Goal: Navigation & Orientation: Find specific page/section

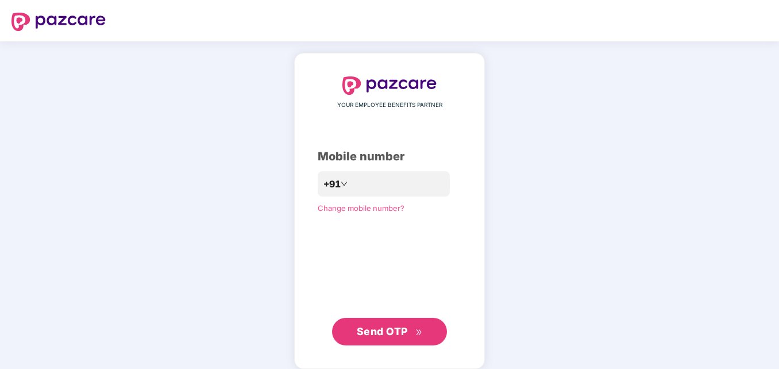
click at [393, 327] on span "Send OTP" at bounding box center [382, 331] width 51 height 12
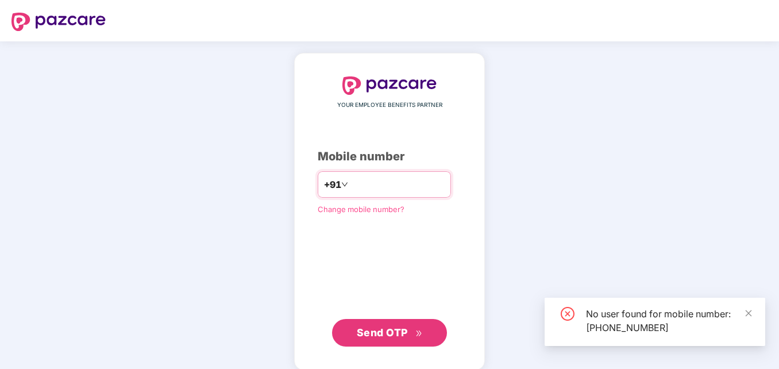
click at [408, 183] on input "**********" at bounding box center [397, 184] width 94 height 18
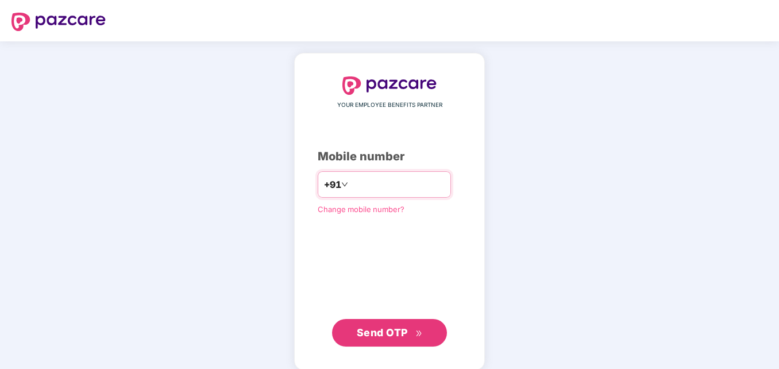
type input "**********"
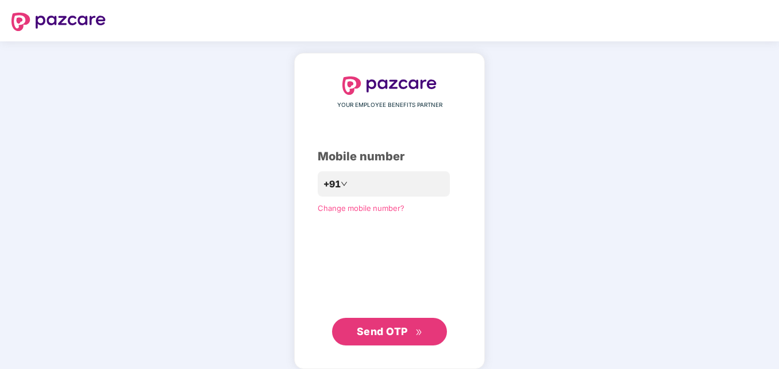
click at [384, 335] on span "Send OTP" at bounding box center [382, 331] width 51 height 12
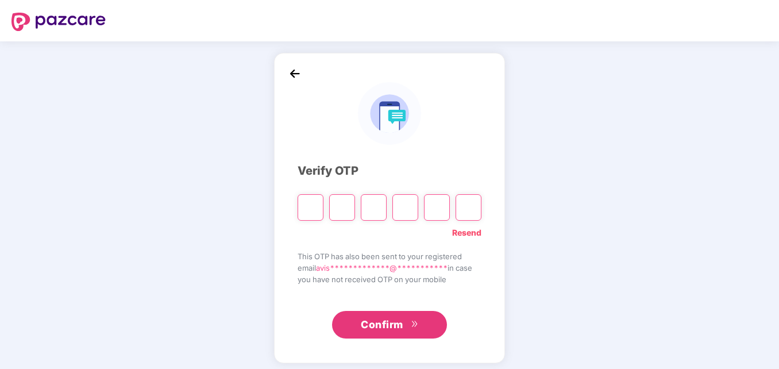
type input "*"
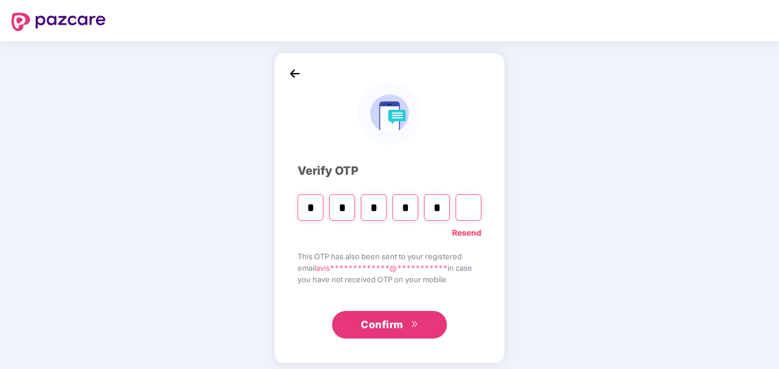
type input "*"
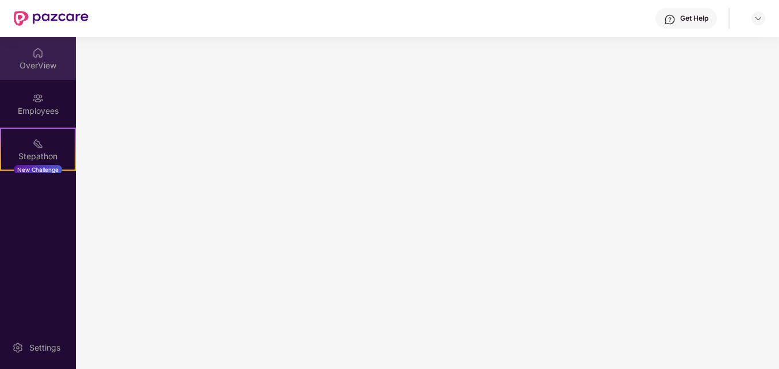
click at [41, 60] on div "OverView" at bounding box center [38, 65] width 76 height 11
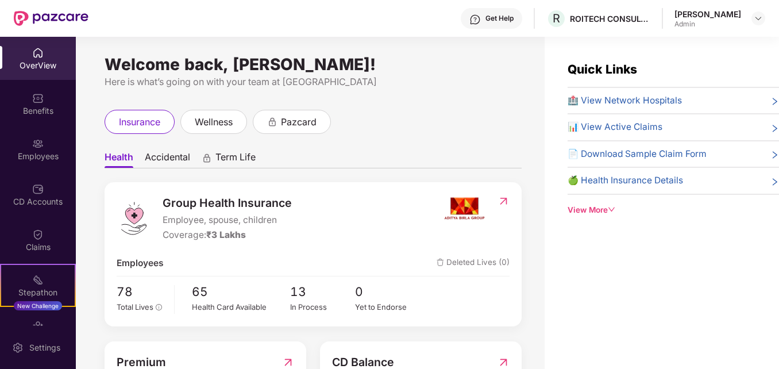
scroll to position [2, 0]
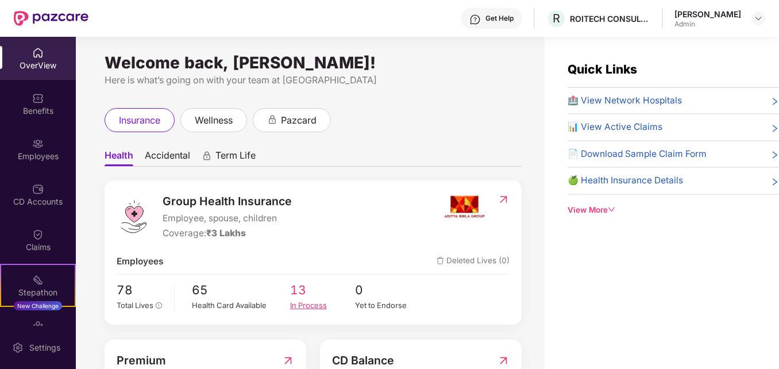
click at [305, 308] on div "In Process" at bounding box center [322, 304] width 65 height 11
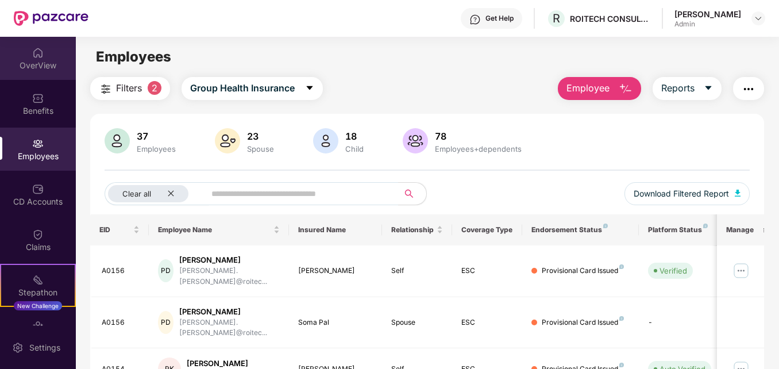
click at [27, 54] on div "OverView" at bounding box center [38, 58] width 76 height 43
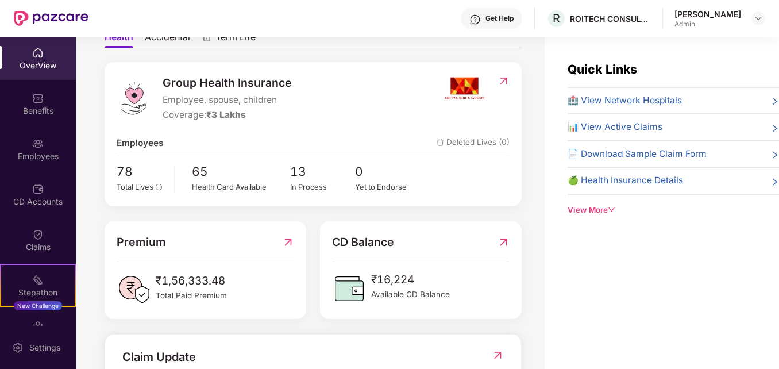
scroll to position [132, 0]
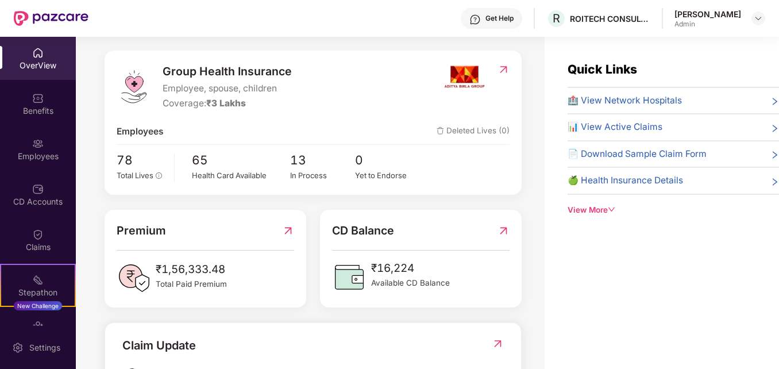
click at [350, 281] on img at bounding box center [349, 277] width 34 height 34
click at [505, 229] on img at bounding box center [503, 231] width 12 height 18
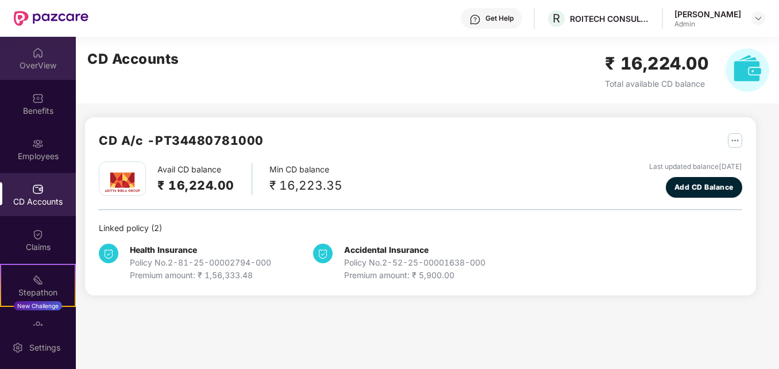
click at [33, 65] on div "OverView" at bounding box center [38, 65] width 76 height 11
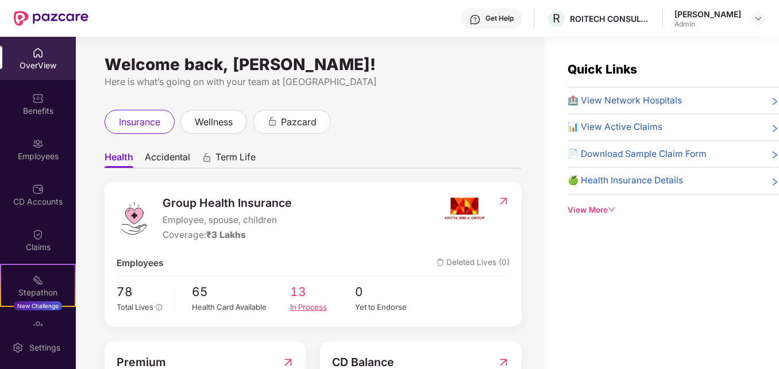
click at [314, 308] on div "In Process" at bounding box center [322, 306] width 65 height 11
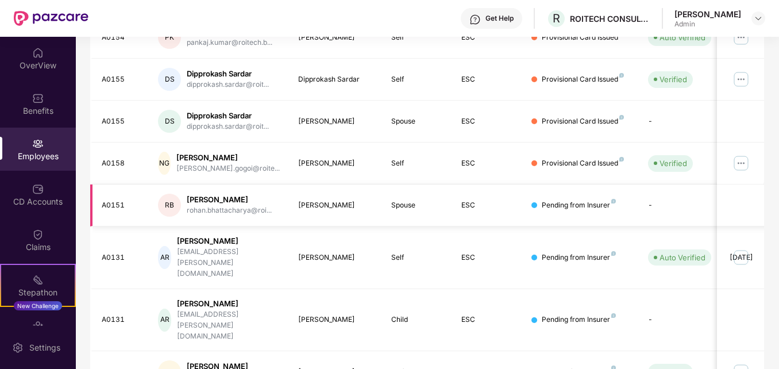
scroll to position [337, 0]
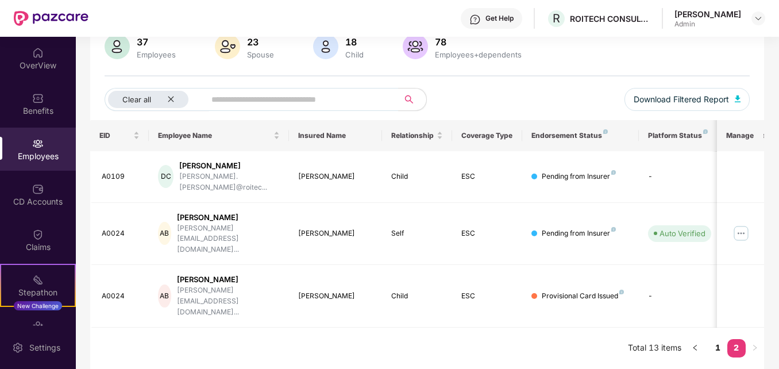
scroll to position [44, 0]
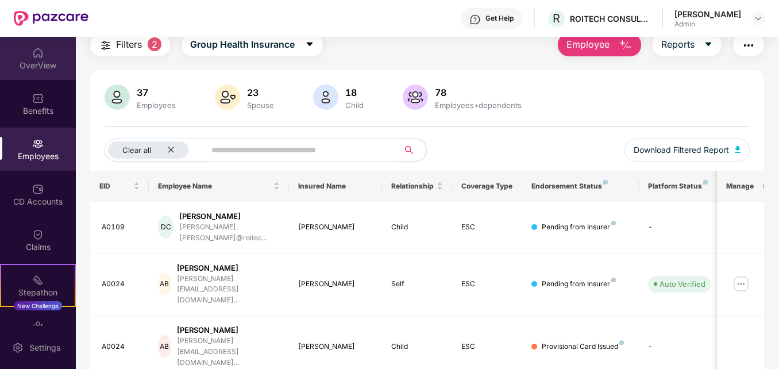
click at [43, 47] on div "OverView" at bounding box center [38, 58] width 76 height 43
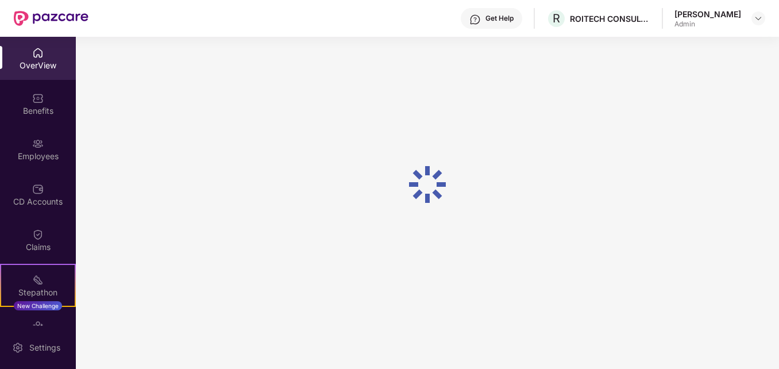
scroll to position [37, 0]
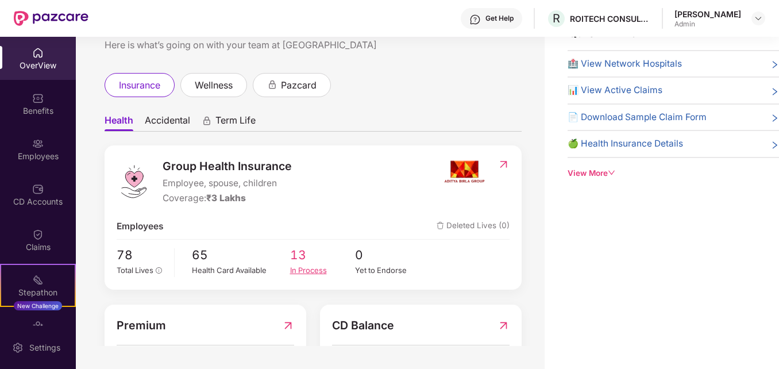
click at [307, 267] on div "In Process" at bounding box center [322, 269] width 65 height 11
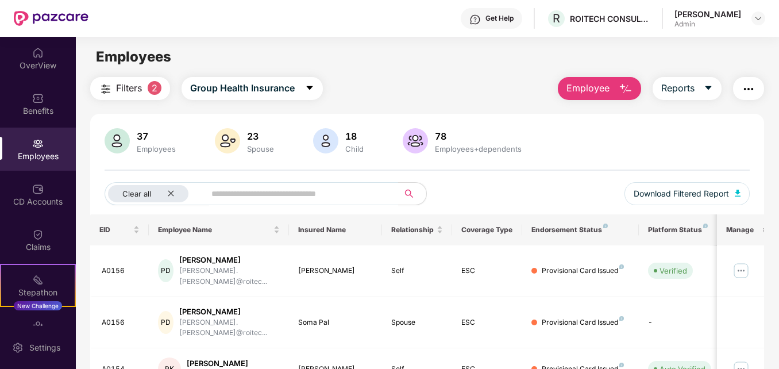
click at [35, 156] on div "Employees" at bounding box center [38, 155] width 76 height 11
click at [34, 187] on img at bounding box center [37, 188] width 11 height 11
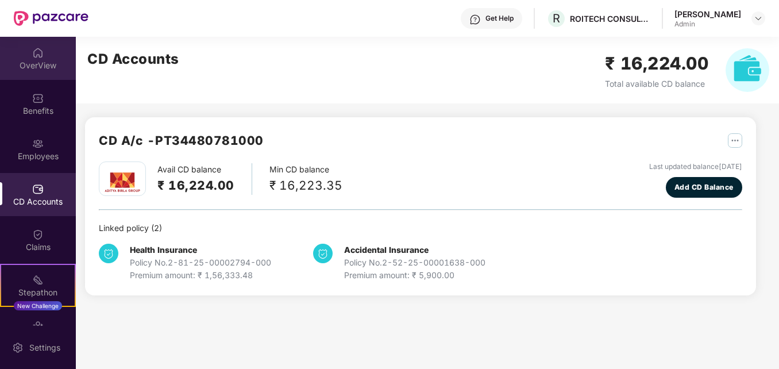
click at [41, 60] on div "OverView" at bounding box center [38, 65] width 76 height 11
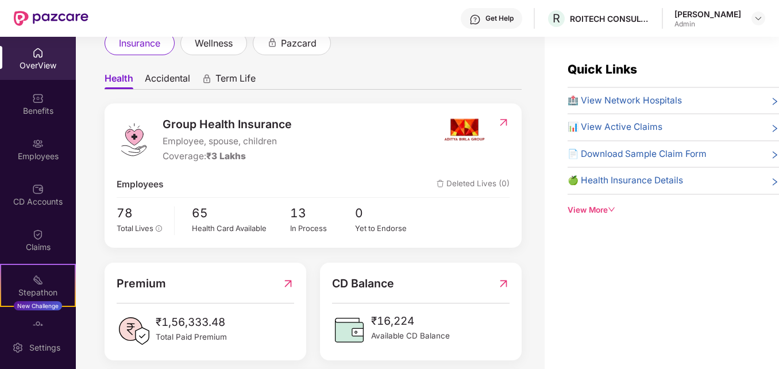
scroll to position [84, 0]
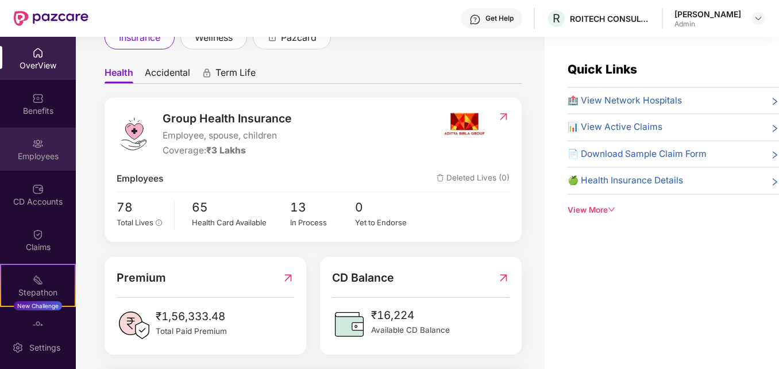
click at [33, 155] on div "Employees" at bounding box center [38, 155] width 76 height 11
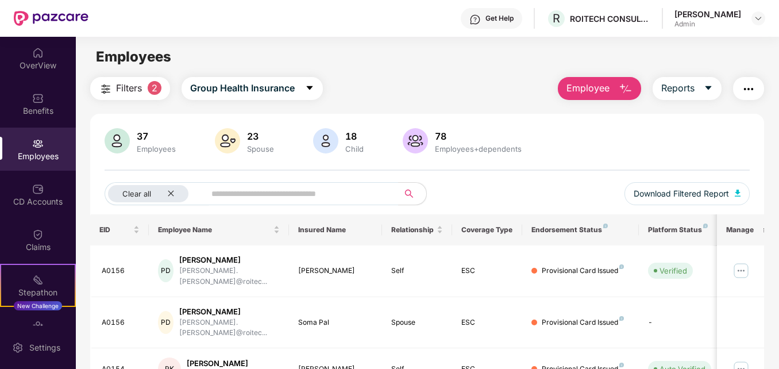
click at [136, 89] on span "Filters" at bounding box center [129, 88] width 26 height 14
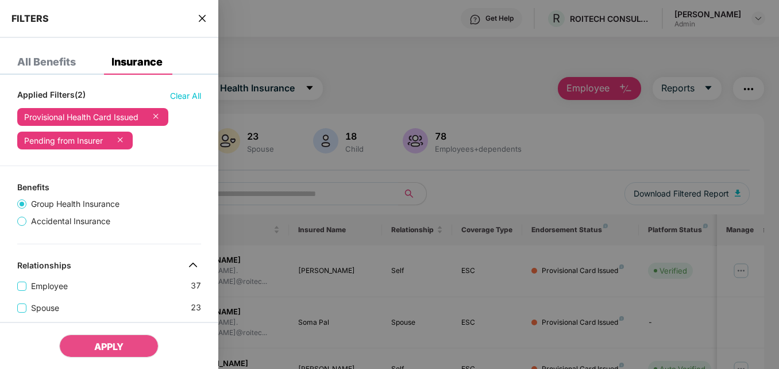
click at [449, 58] on div at bounding box center [389, 184] width 779 height 369
click at [203, 21] on icon "close" at bounding box center [202, 18] width 9 height 9
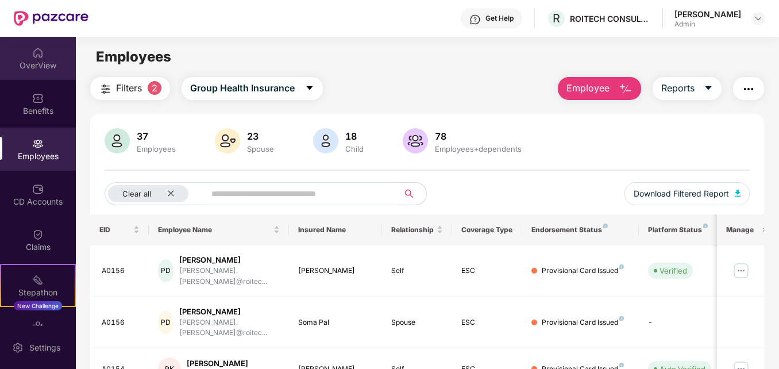
click at [33, 60] on div "OverView" at bounding box center [38, 65] width 76 height 11
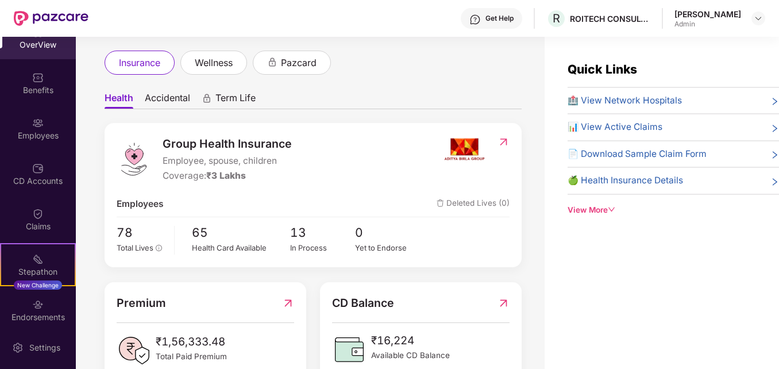
scroll to position [57, 0]
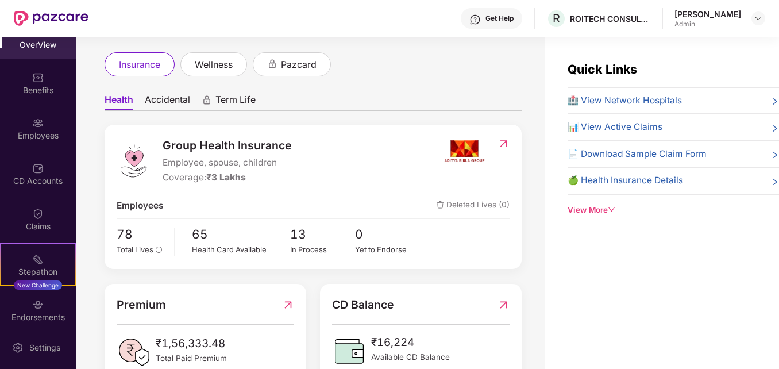
click at [31, 49] on div "OverView" at bounding box center [38, 44] width 76 height 11
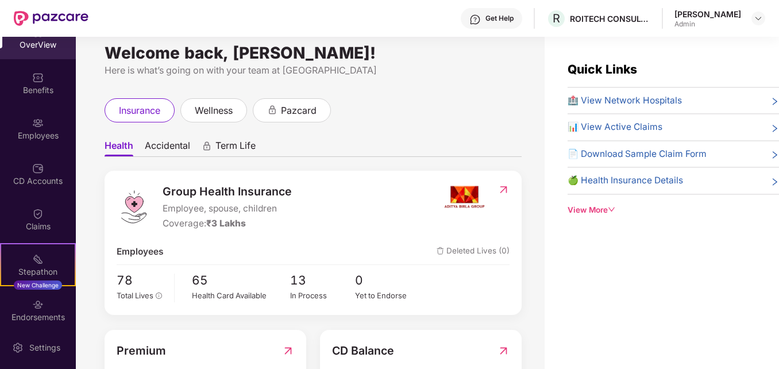
scroll to position [0, 0]
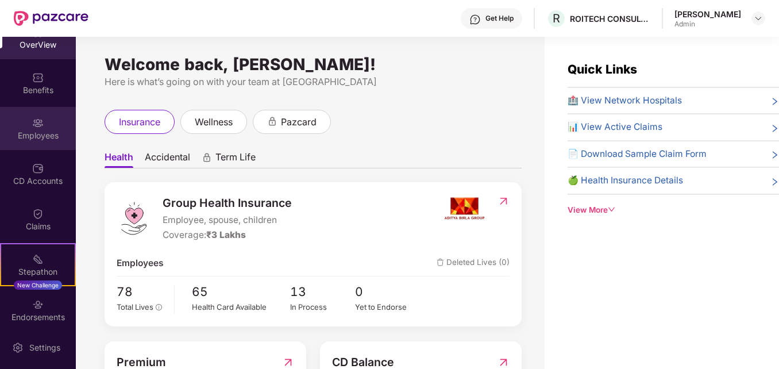
click at [24, 120] on div "Employees" at bounding box center [38, 128] width 76 height 43
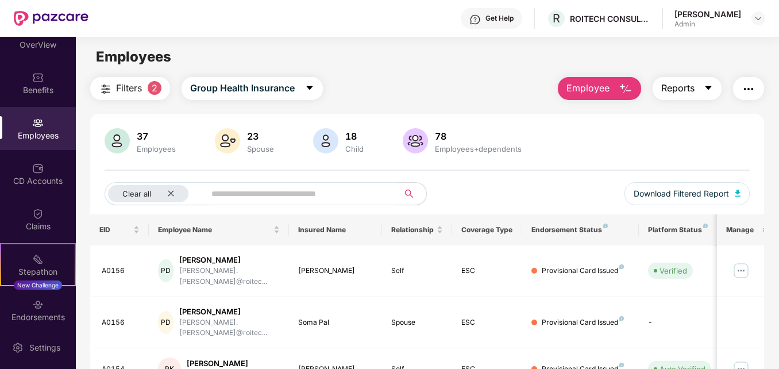
click at [708, 84] on icon "caret-down" at bounding box center [708, 87] width 9 height 9
click at [483, 51] on div "Employees" at bounding box center [427, 57] width 702 height 22
click at [708, 87] on icon "caret-down" at bounding box center [708, 88] width 6 height 4
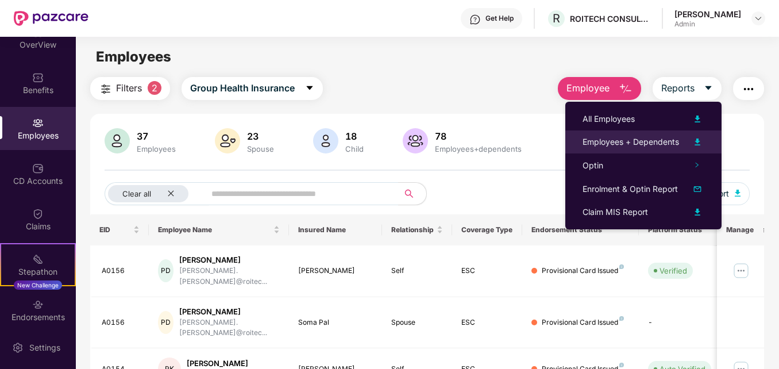
click at [609, 138] on div "Employees + Dependents" at bounding box center [630, 142] width 96 height 13
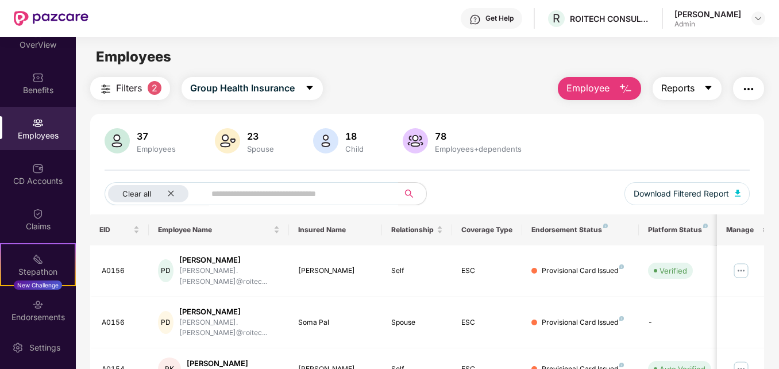
click at [694, 87] on span "Reports" at bounding box center [677, 88] width 33 height 14
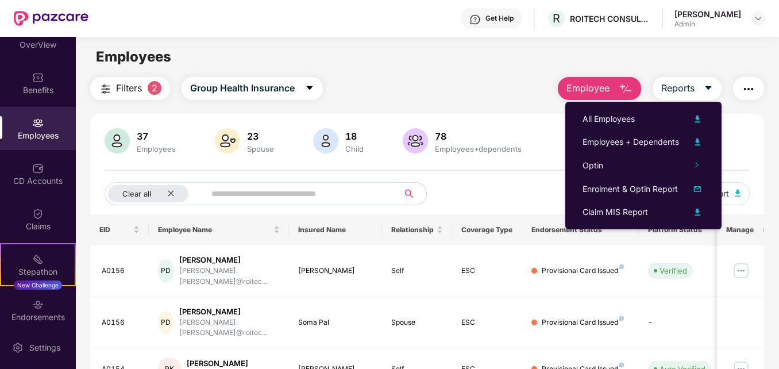
click at [468, 57] on div "Employees" at bounding box center [427, 57] width 702 height 22
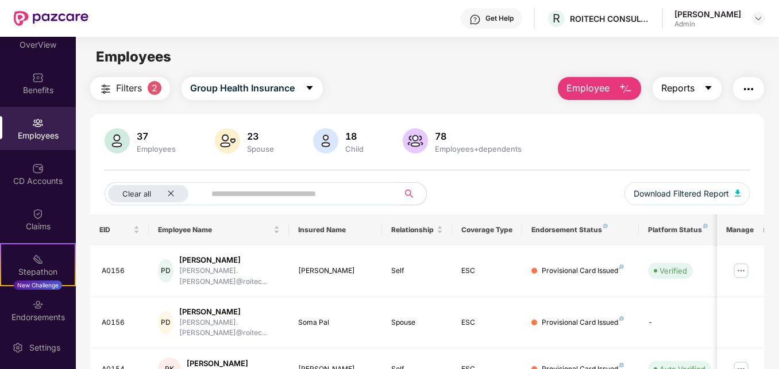
click at [709, 87] on icon "caret-down" at bounding box center [708, 88] width 6 height 4
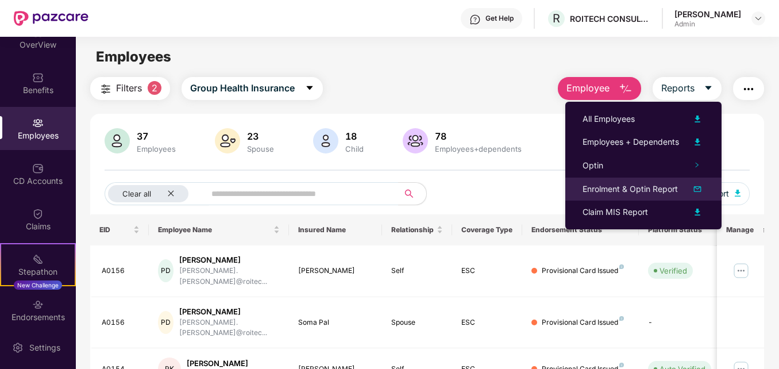
click at [626, 192] on div "Enrolment & Optin Report" at bounding box center [629, 189] width 95 height 13
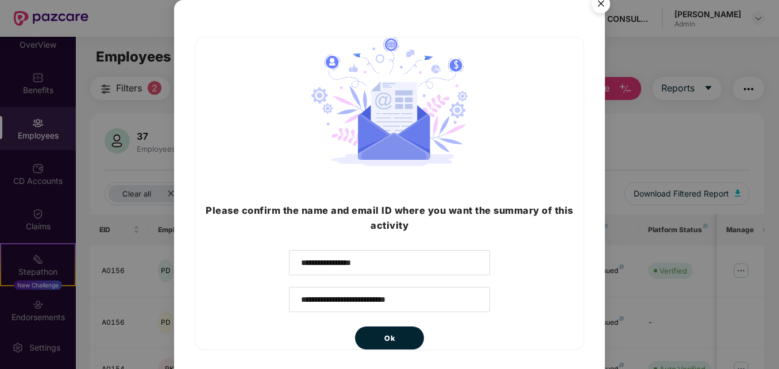
click at [599, 6] on img "Close" at bounding box center [601, 6] width 32 height 32
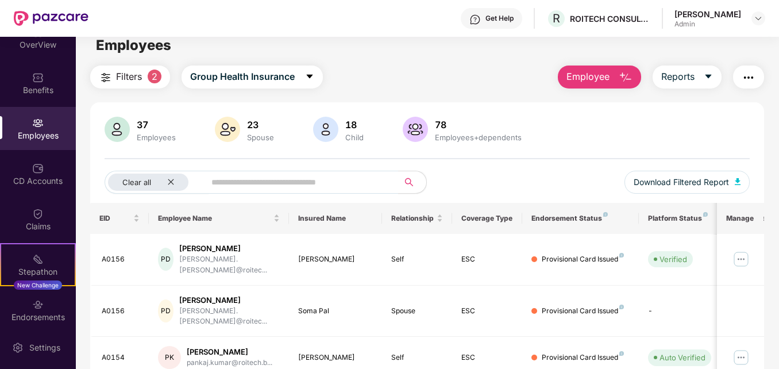
scroll to position [12, 0]
click at [708, 70] on button "Reports" at bounding box center [686, 76] width 69 height 23
click at [21, 314] on div "Endorsements" at bounding box center [38, 316] width 76 height 11
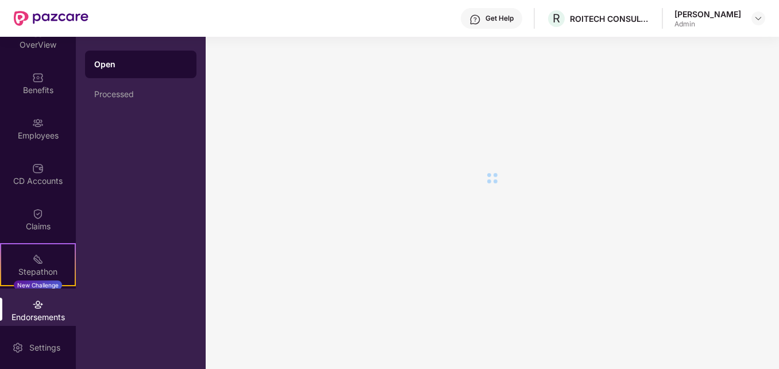
click at [123, 67] on div "Open" at bounding box center [140, 64] width 93 height 11
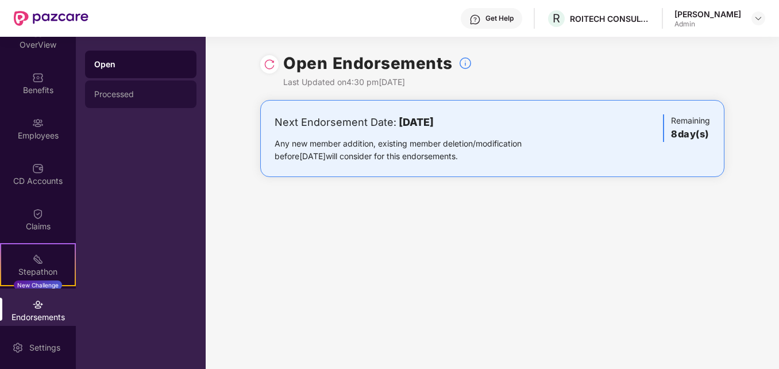
click at [130, 95] on div "Processed" at bounding box center [140, 94] width 93 height 9
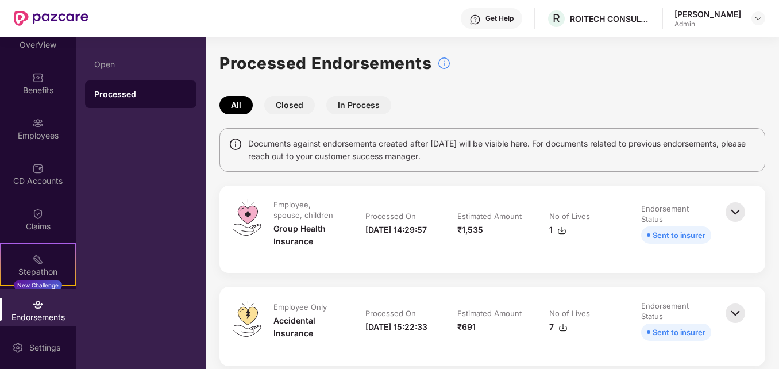
click at [559, 229] on img at bounding box center [561, 230] width 9 height 9
click at [352, 102] on button "In Process" at bounding box center [358, 105] width 65 height 18
click at [365, 103] on button "In Process" at bounding box center [358, 105] width 65 height 18
click at [519, 75] on div "Processed Endorsements" at bounding box center [492, 63] width 546 height 25
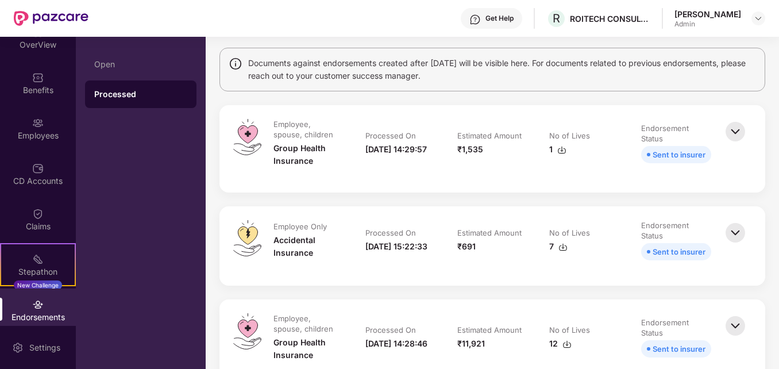
scroll to position [83, 0]
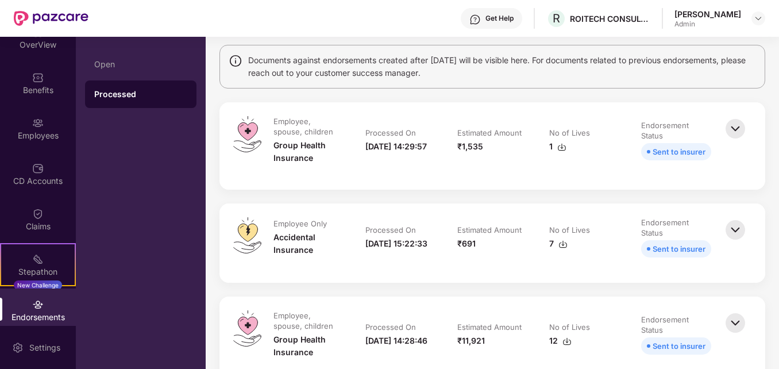
click at [563, 240] on img at bounding box center [562, 244] width 9 height 9
click at [27, 166] on div "CD Accounts" at bounding box center [38, 173] width 76 height 43
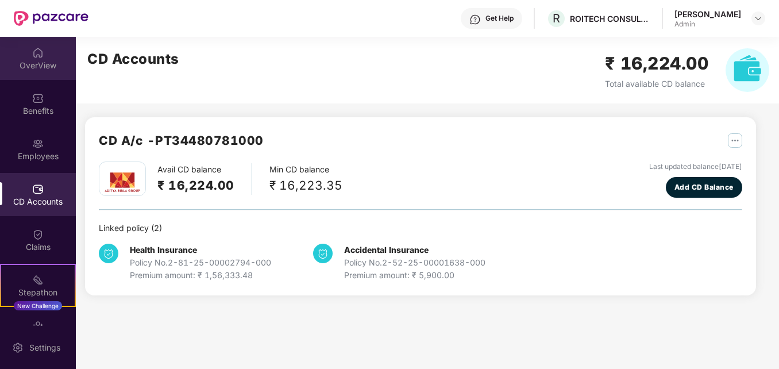
click at [33, 51] on img at bounding box center [37, 52] width 11 height 11
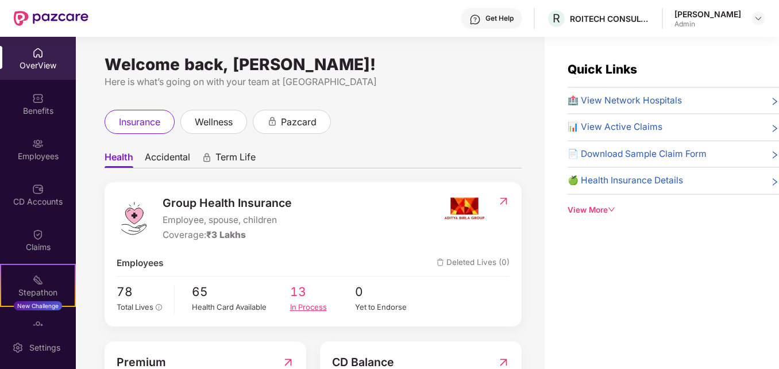
click at [299, 298] on span "13" at bounding box center [322, 291] width 65 height 19
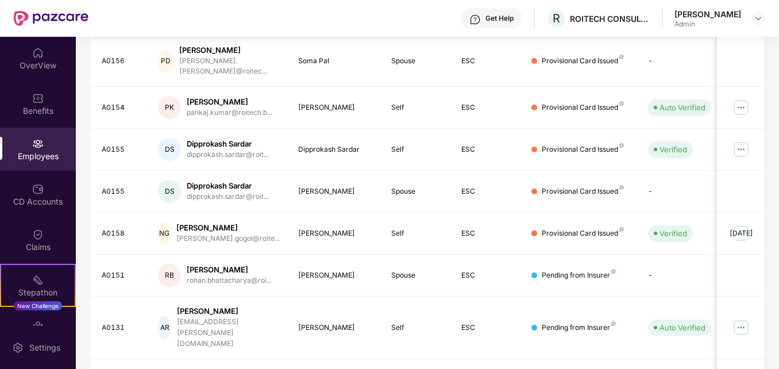
scroll to position [337, 0]
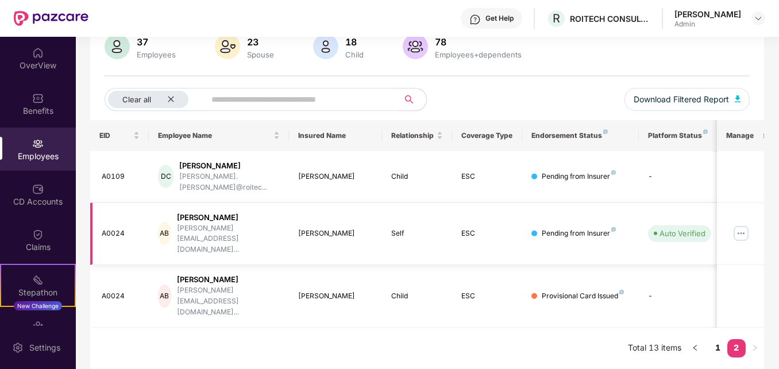
scroll to position [44, 0]
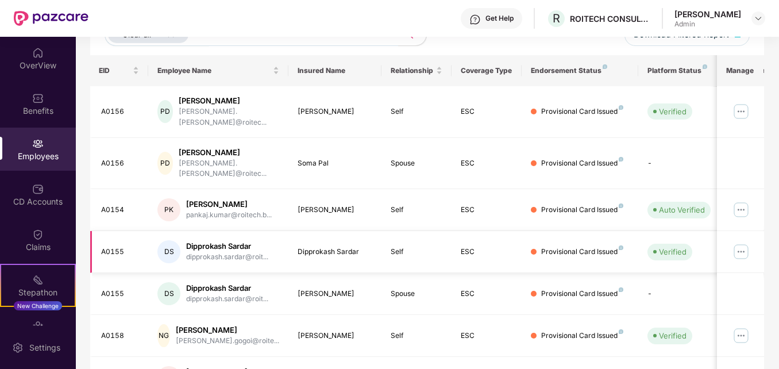
scroll to position [0, 0]
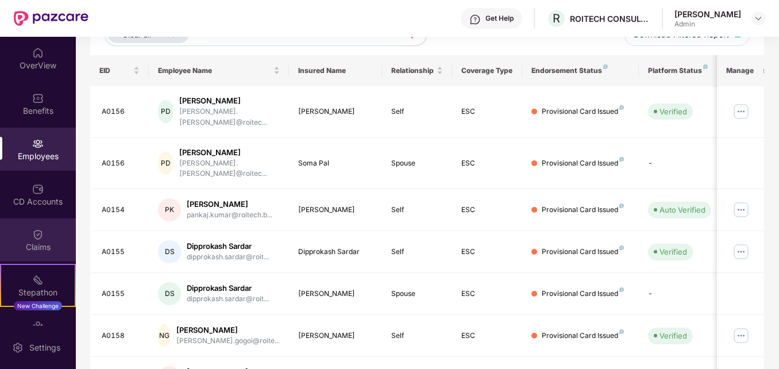
click at [44, 242] on div "Claims" at bounding box center [38, 246] width 76 height 11
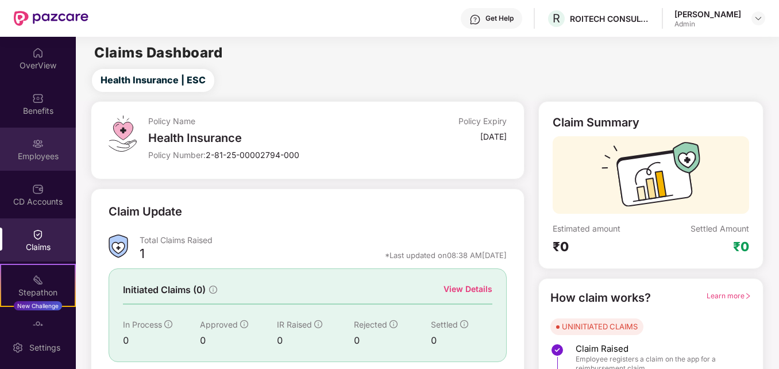
click at [41, 156] on div "Employees" at bounding box center [38, 155] width 76 height 11
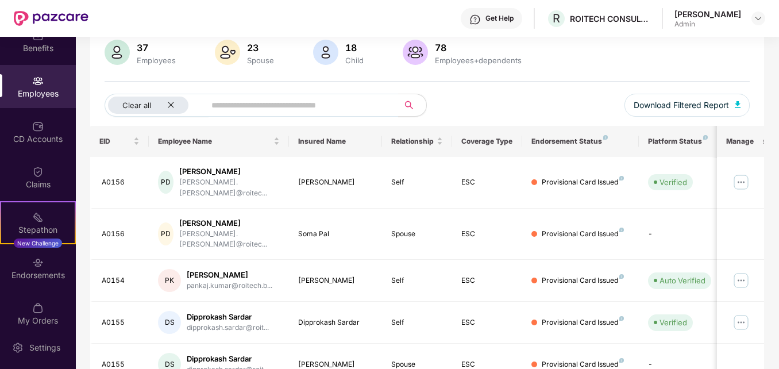
scroll to position [74, 0]
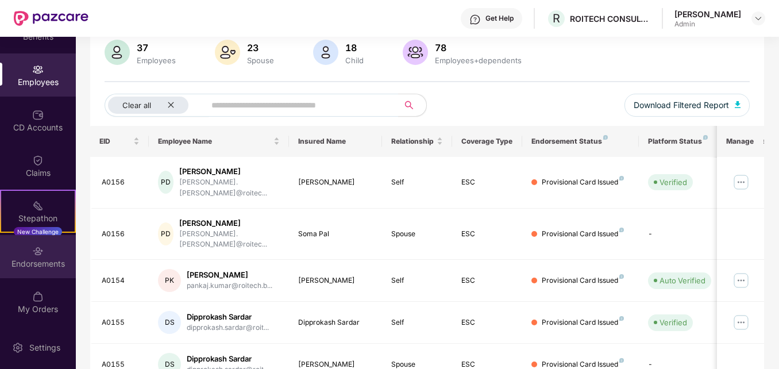
click at [38, 249] on img at bounding box center [37, 250] width 11 height 11
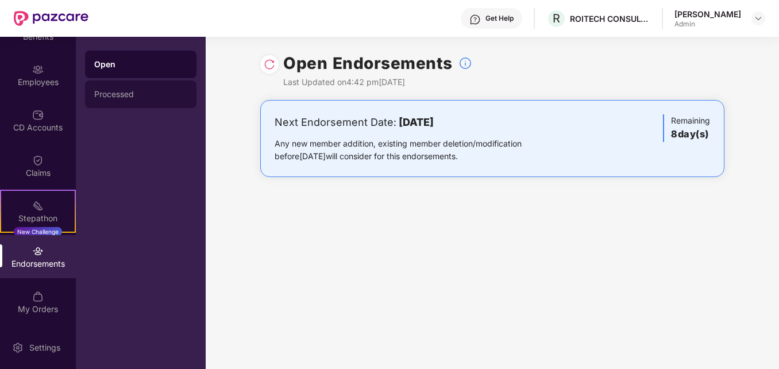
click at [122, 92] on div "Processed" at bounding box center [140, 94] width 93 height 9
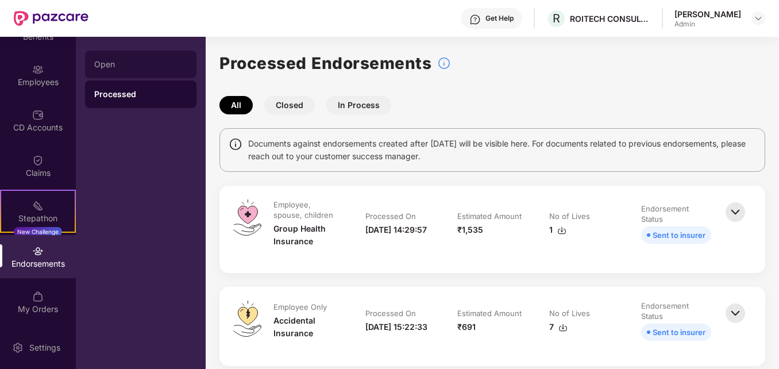
click at [105, 56] on div "Open" at bounding box center [140, 65] width 111 height 28
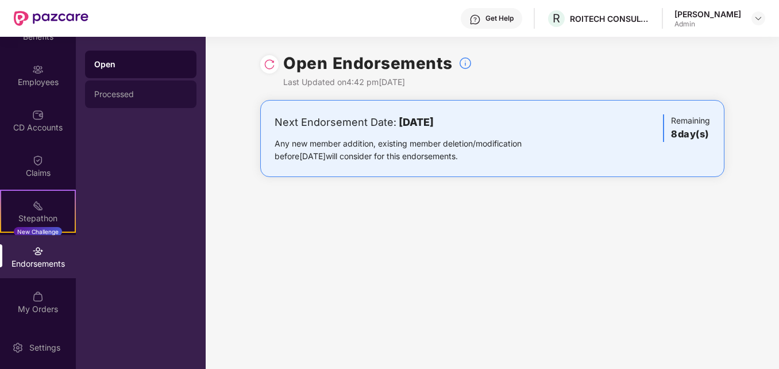
click at [113, 90] on div "Processed" at bounding box center [140, 94] width 93 height 9
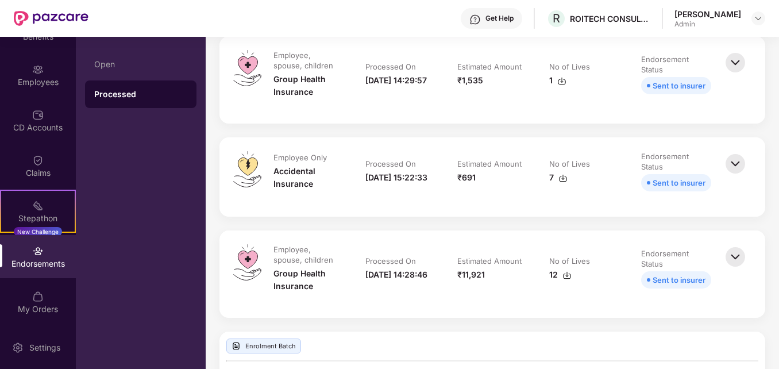
scroll to position [152, 0]
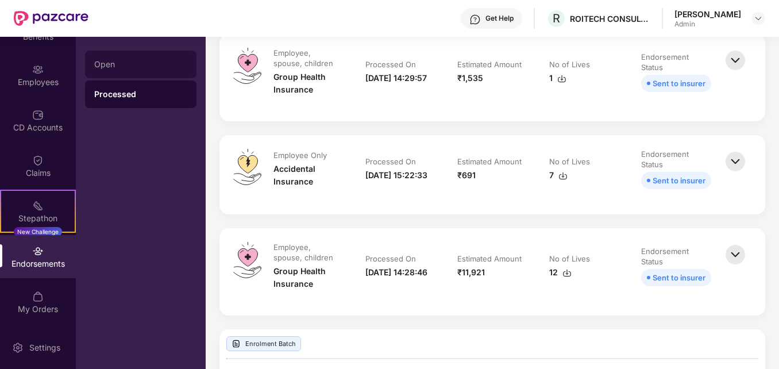
click at [137, 55] on div "Open" at bounding box center [140, 65] width 111 height 28
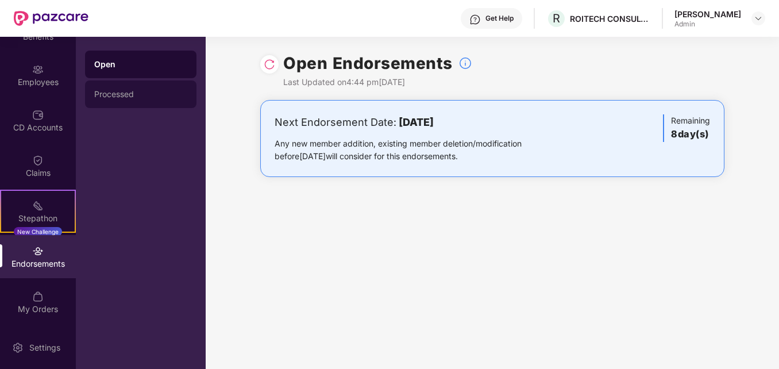
click at [109, 96] on div "Processed" at bounding box center [140, 94] width 93 height 9
